Goal: Task Accomplishment & Management: Use online tool/utility

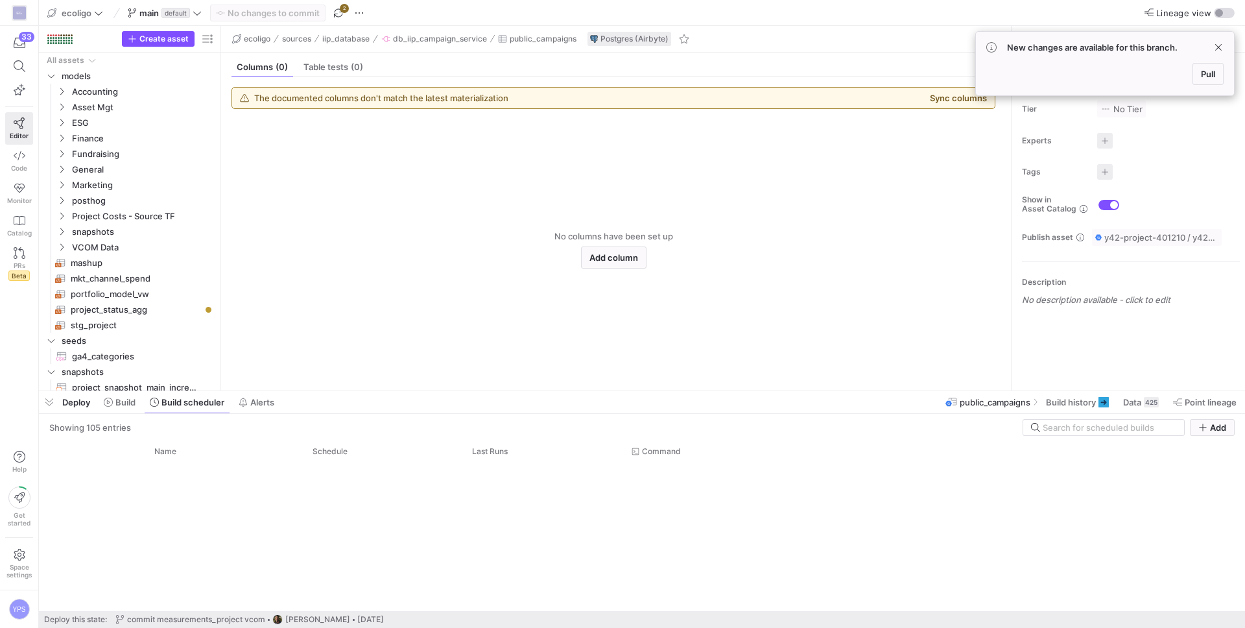
scroll to position [3119, 0]
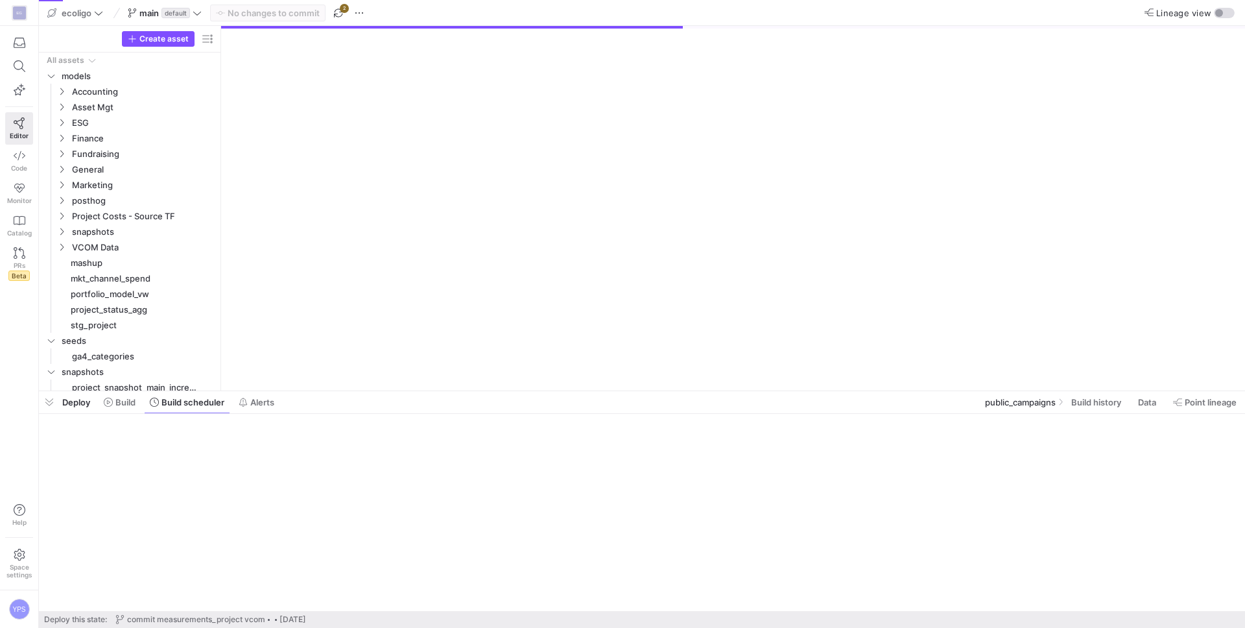
scroll to position [113, 0]
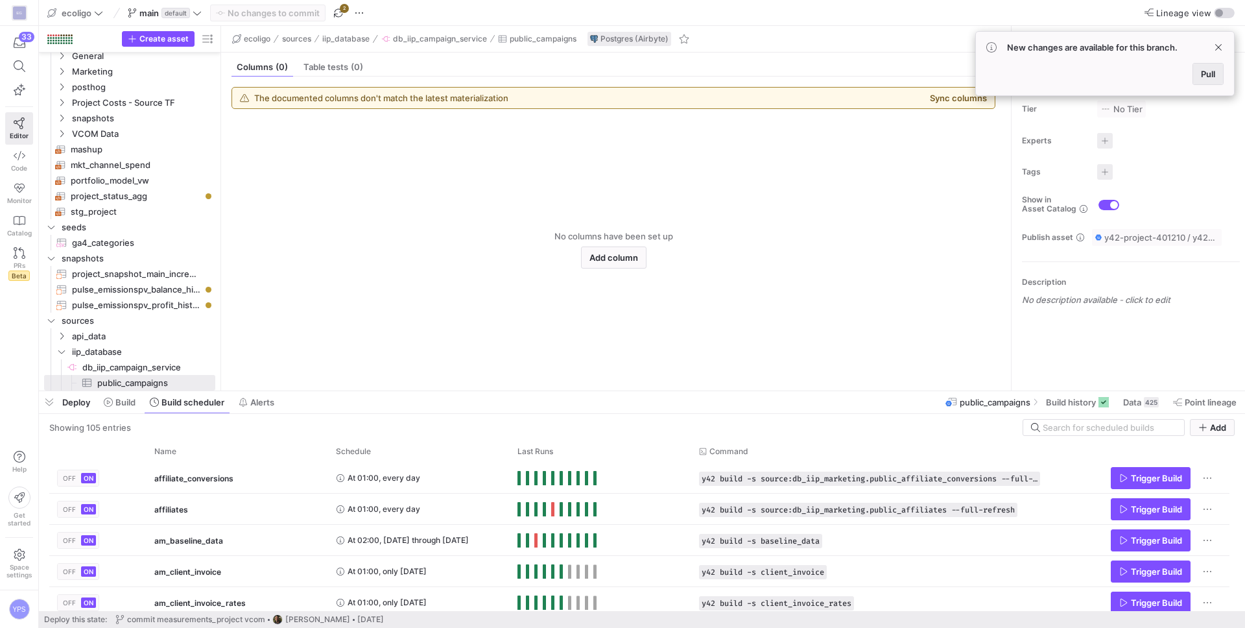
click at [1219, 71] on span at bounding box center [1208, 74] width 30 height 21
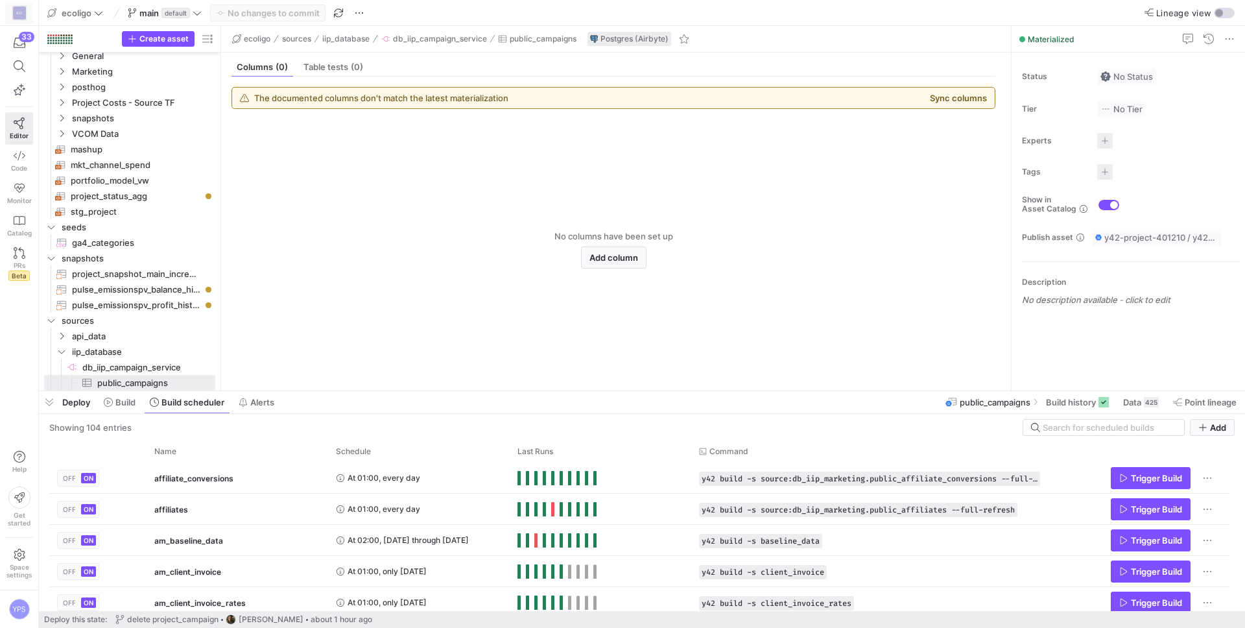
click at [29, 16] on span at bounding box center [19, 13] width 27 height 21
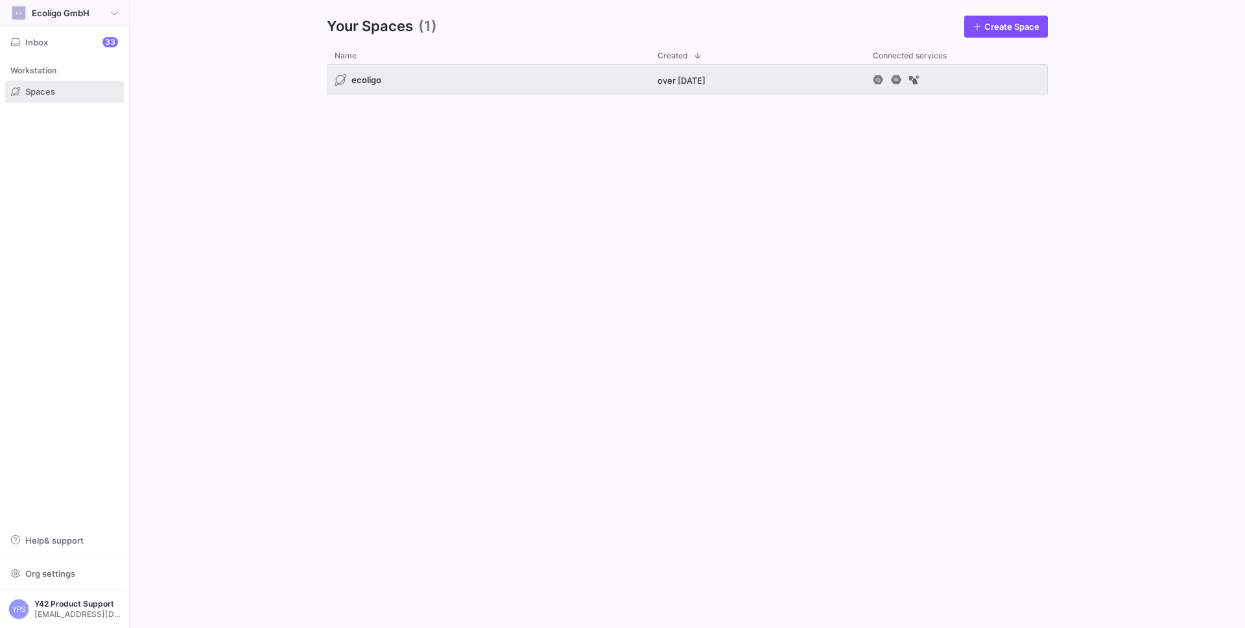
click at [25, 16] on y42-org-icon "EG" at bounding box center [19, 13] width 16 height 16
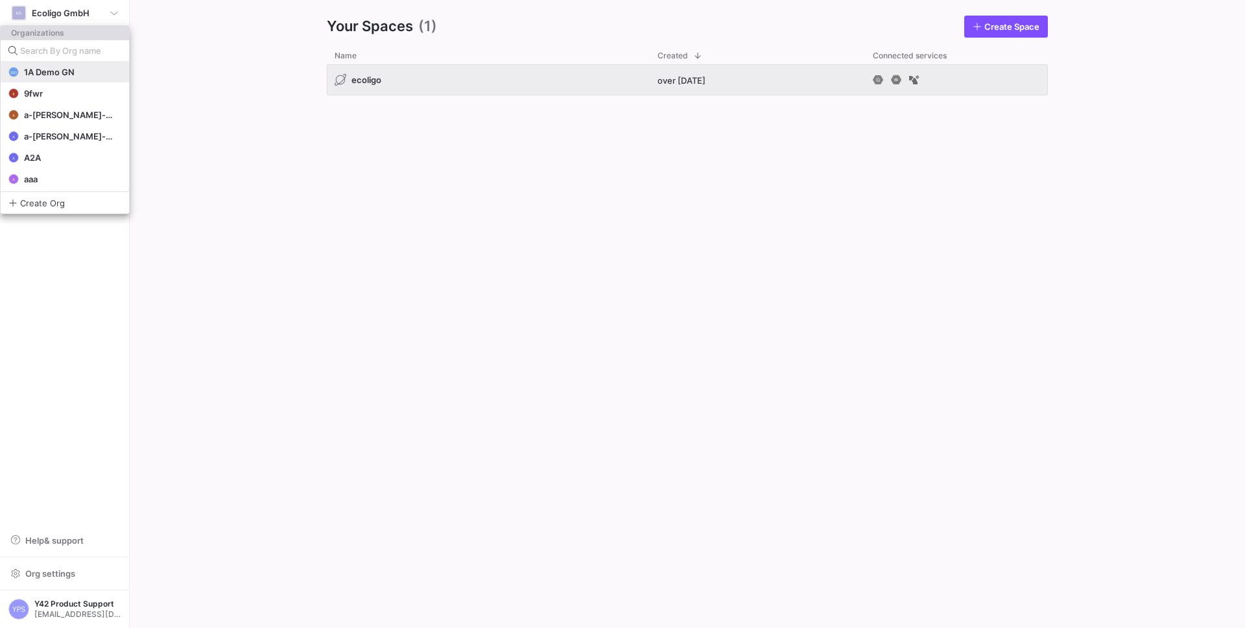
click at [60, 76] on span "1A Demo GN" at bounding box center [49, 72] width 51 height 10
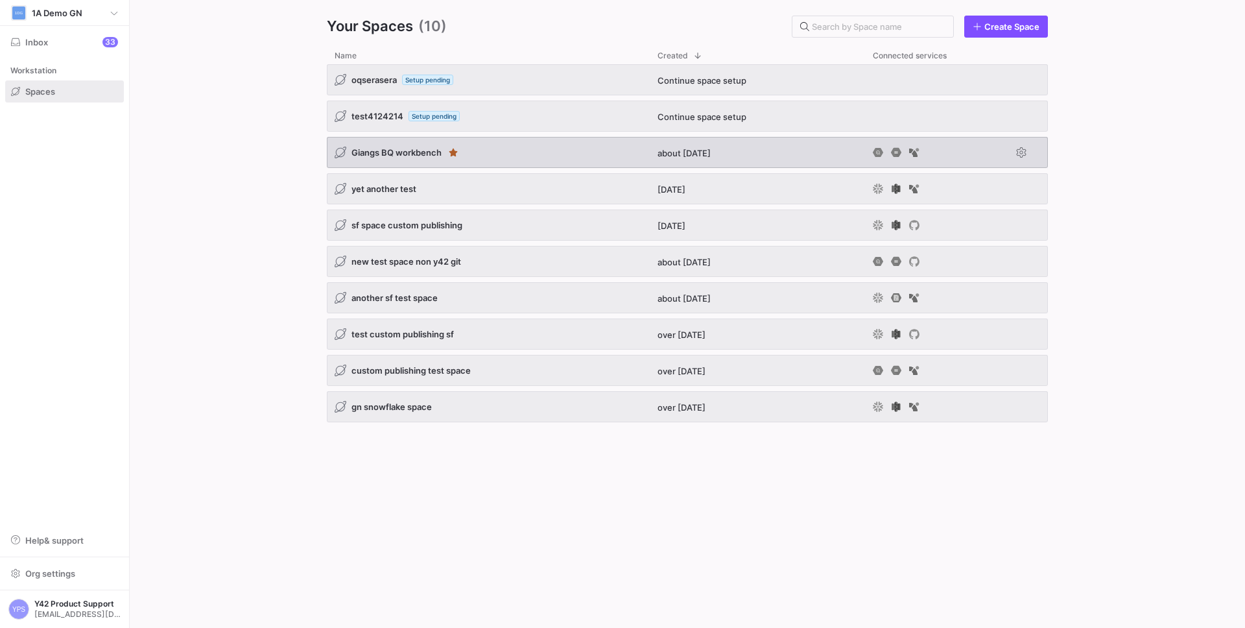
click at [495, 155] on div "Giangs BQ workbench" at bounding box center [488, 152] width 323 height 31
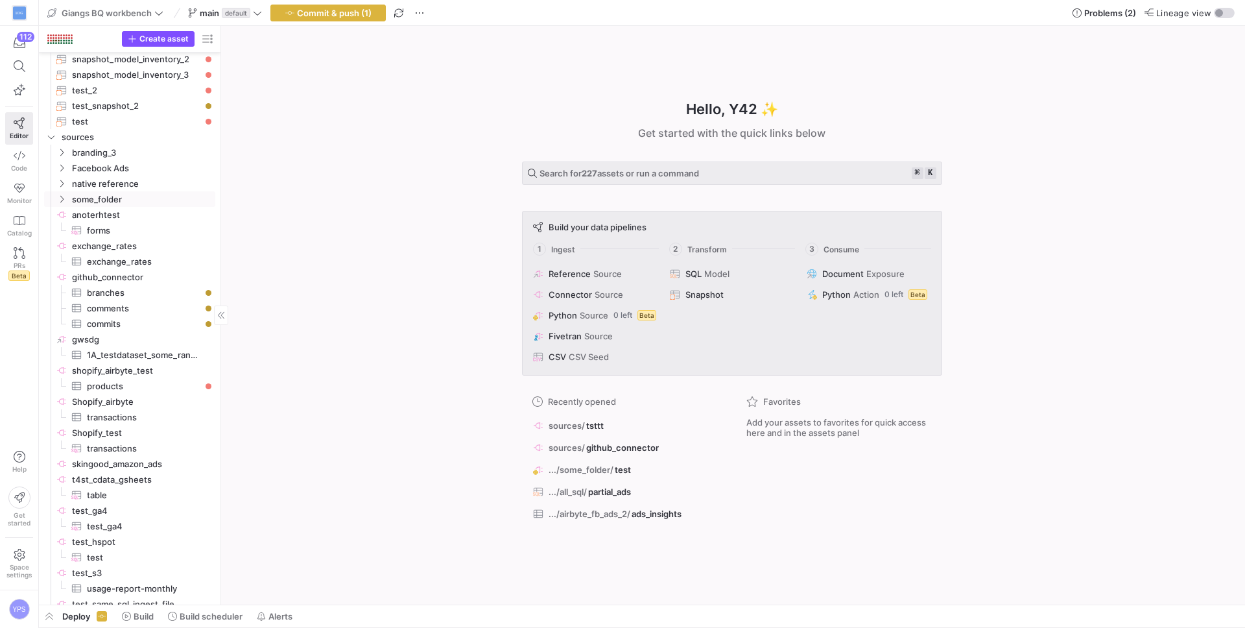
scroll to position [438, 0]
click at [182, 39] on span "Create asset" at bounding box center [163, 38] width 49 height 9
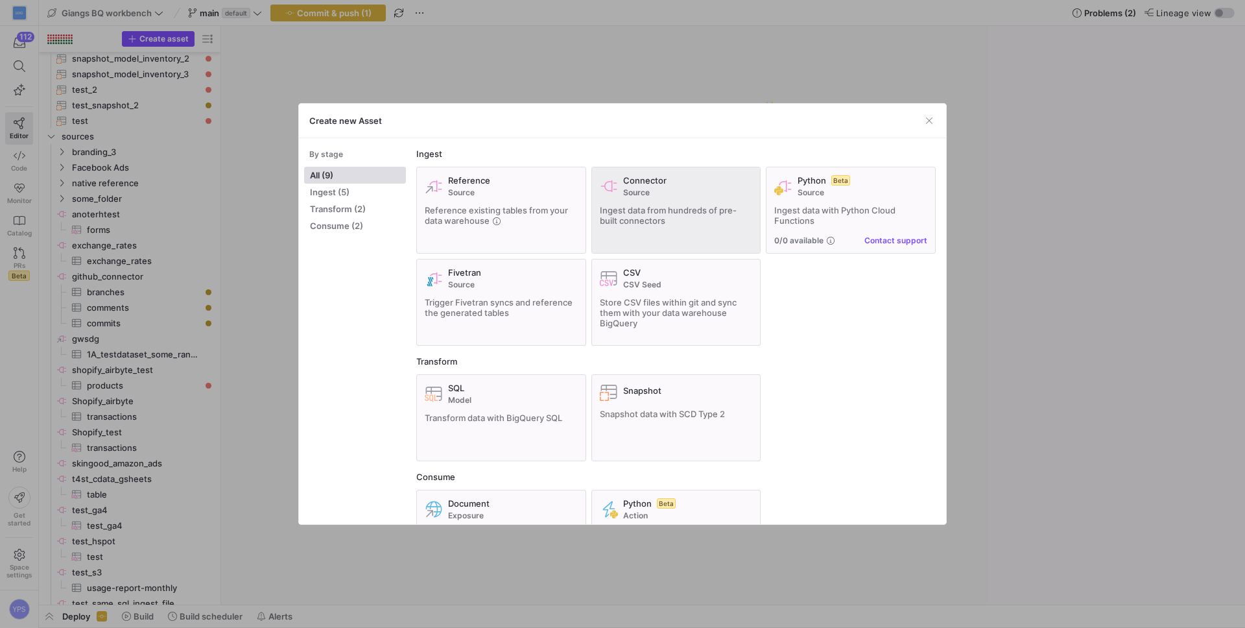
click at [652, 199] on div "Connector Source Ingest data from hundreds of pre-built connectors" at bounding box center [676, 210] width 153 height 70
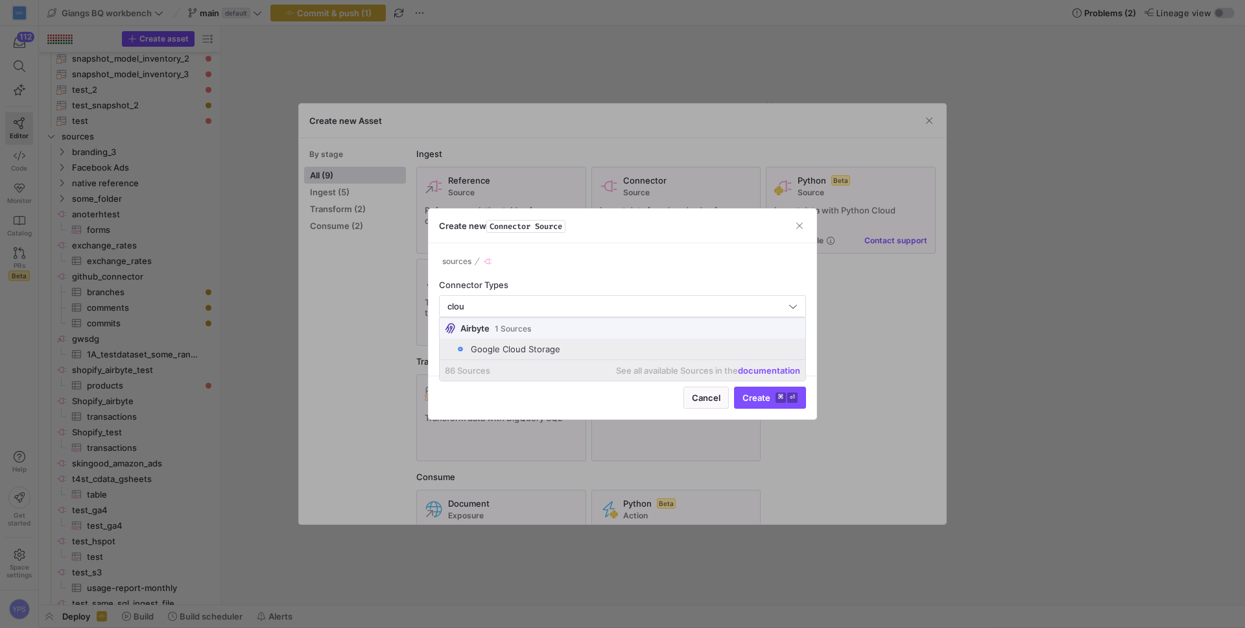
click at [556, 349] on div "Google Cloud Storage" at bounding box center [515, 349] width 89 height 10
type input "Google Cloud Storage"
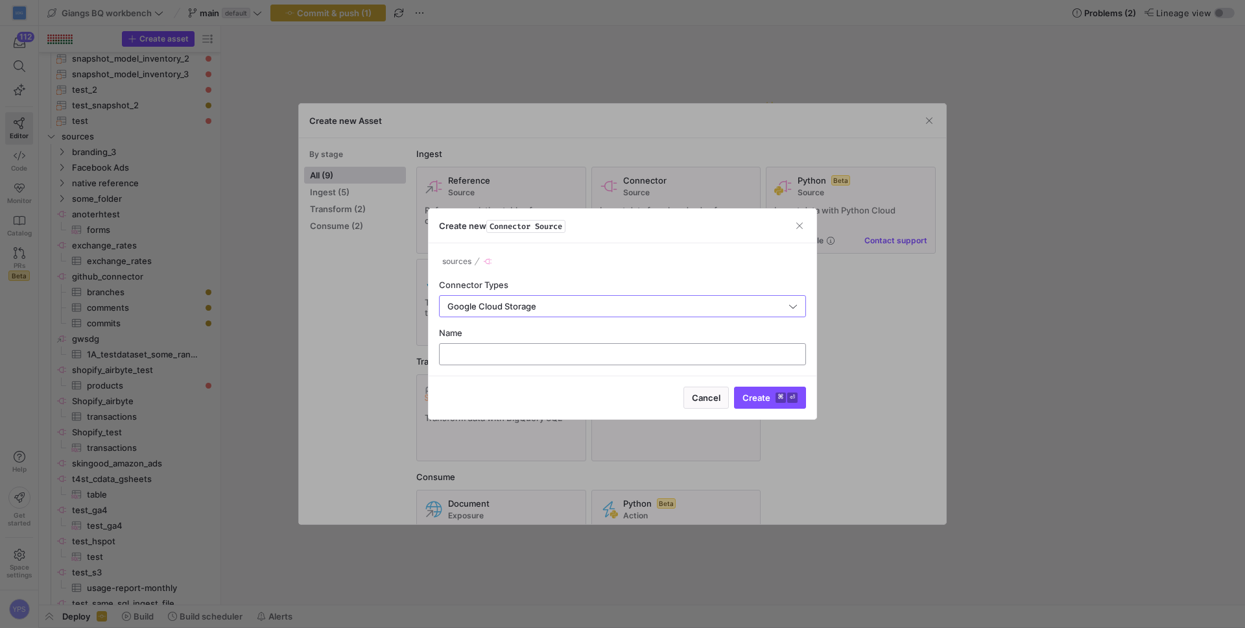
click at [567, 357] on input "text" at bounding box center [622, 354] width 345 height 10
type input "test_gcs"
click at [764, 405] on span "submit" at bounding box center [770, 397] width 71 height 21
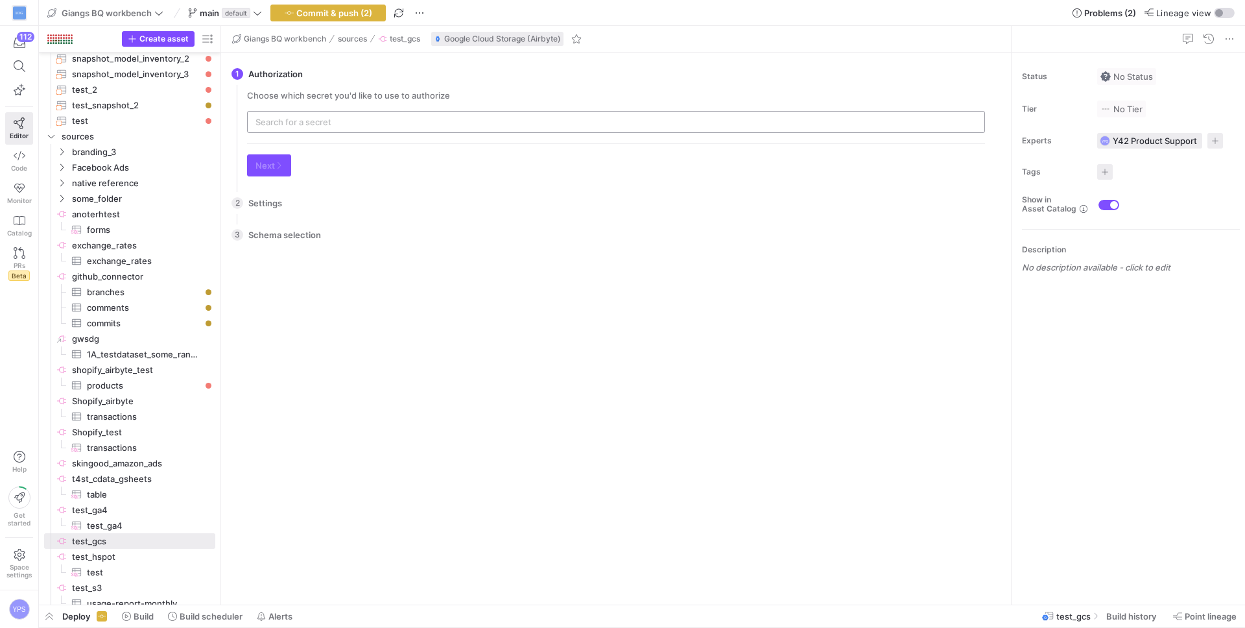
click at [309, 123] on input "text" at bounding box center [615, 122] width 721 height 10
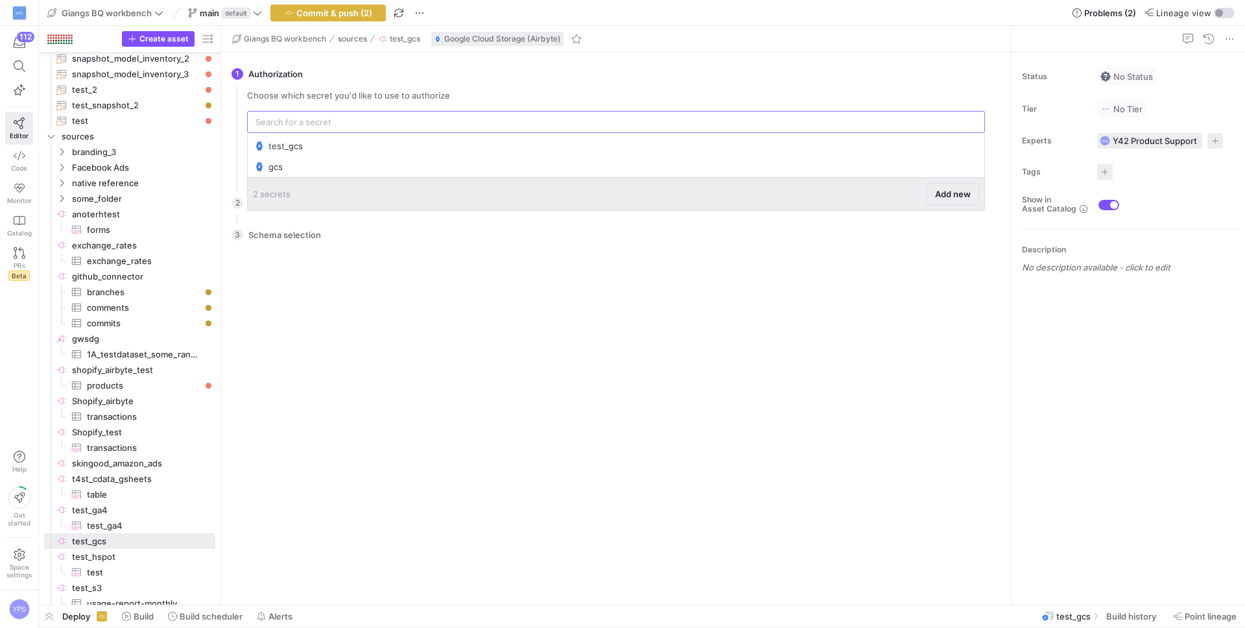
click at [951, 196] on span "Add new" at bounding box center [953, 194] width 36 height 10
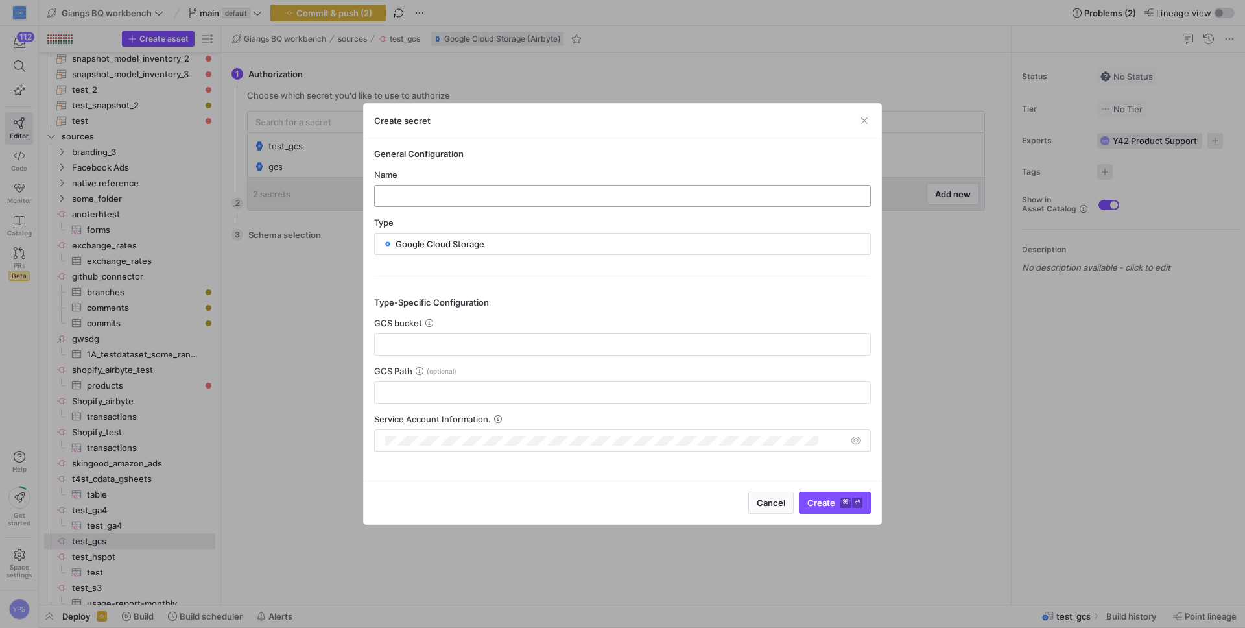
click at [426, 198] on input "text" at bounding box center [622, 196] width 475 height 10
click at [868, 121] on span "button" at bounding box center [864, 120] width 13 height 13
